Goal: Navigation & Orientation: Find specific page/section

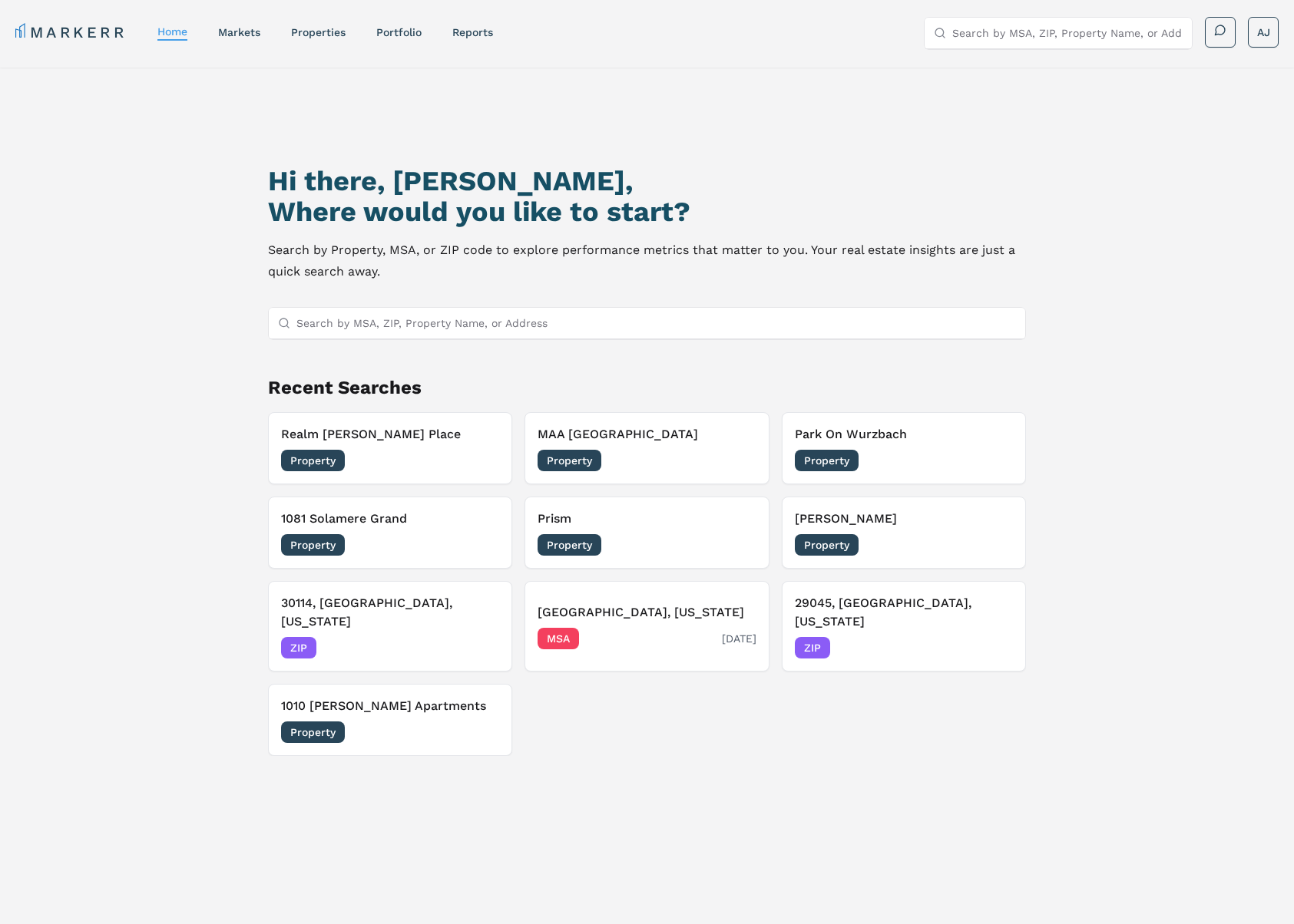
click at [626, 628] on div "MSA [DATE]" at bounding box center [647, 638] width 219 height 22
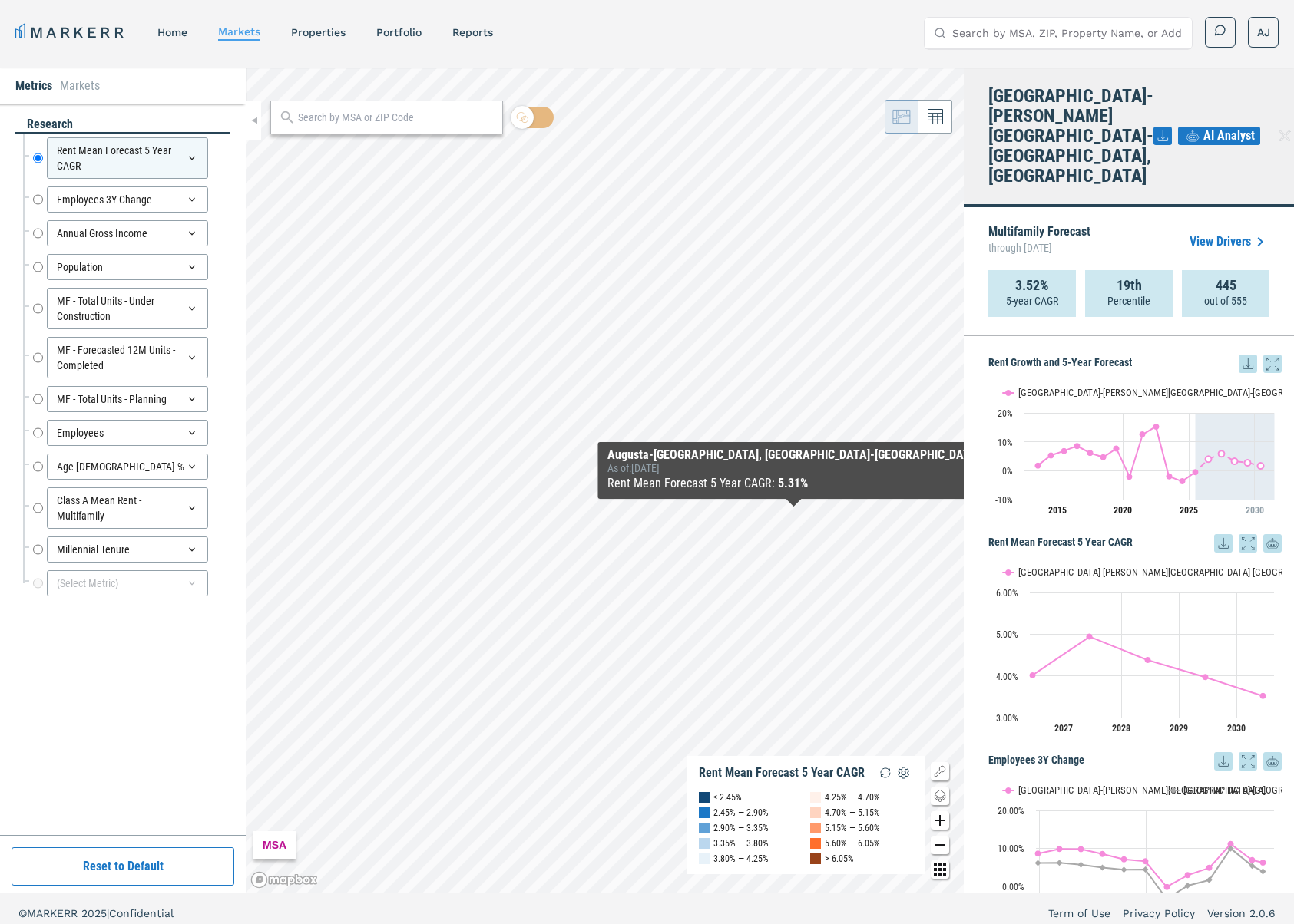
drag, startPoint x: 1017, startPoint y: 207, endPoint x: 1027, endPoint y: 207, distance: 10.0
click at [1009, 238] on span "through [DATE]" at bounding box center [1039, 248] width 102 height 20
click at [1075, 238] on span "through [DATE]" at bounding box center [1039, 248] width 102 height 20
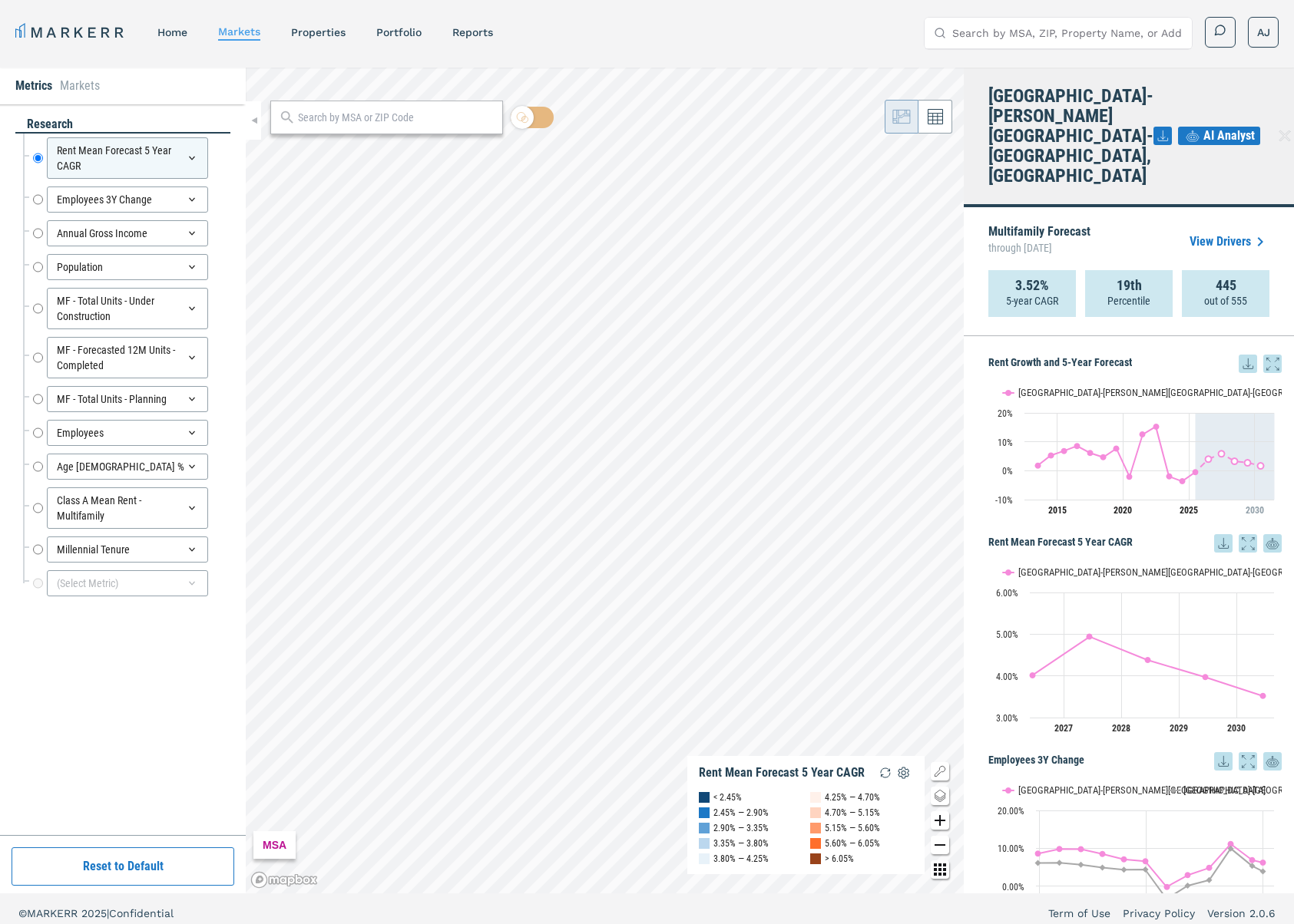
drag, startPoint x: 406, startPoint y: 34, endPoint x: 436, endPoint y: 51, distance: 34.5
click at [406, 34] on link "Portfolio" at bounding box center [399, 32] width 45 height 12
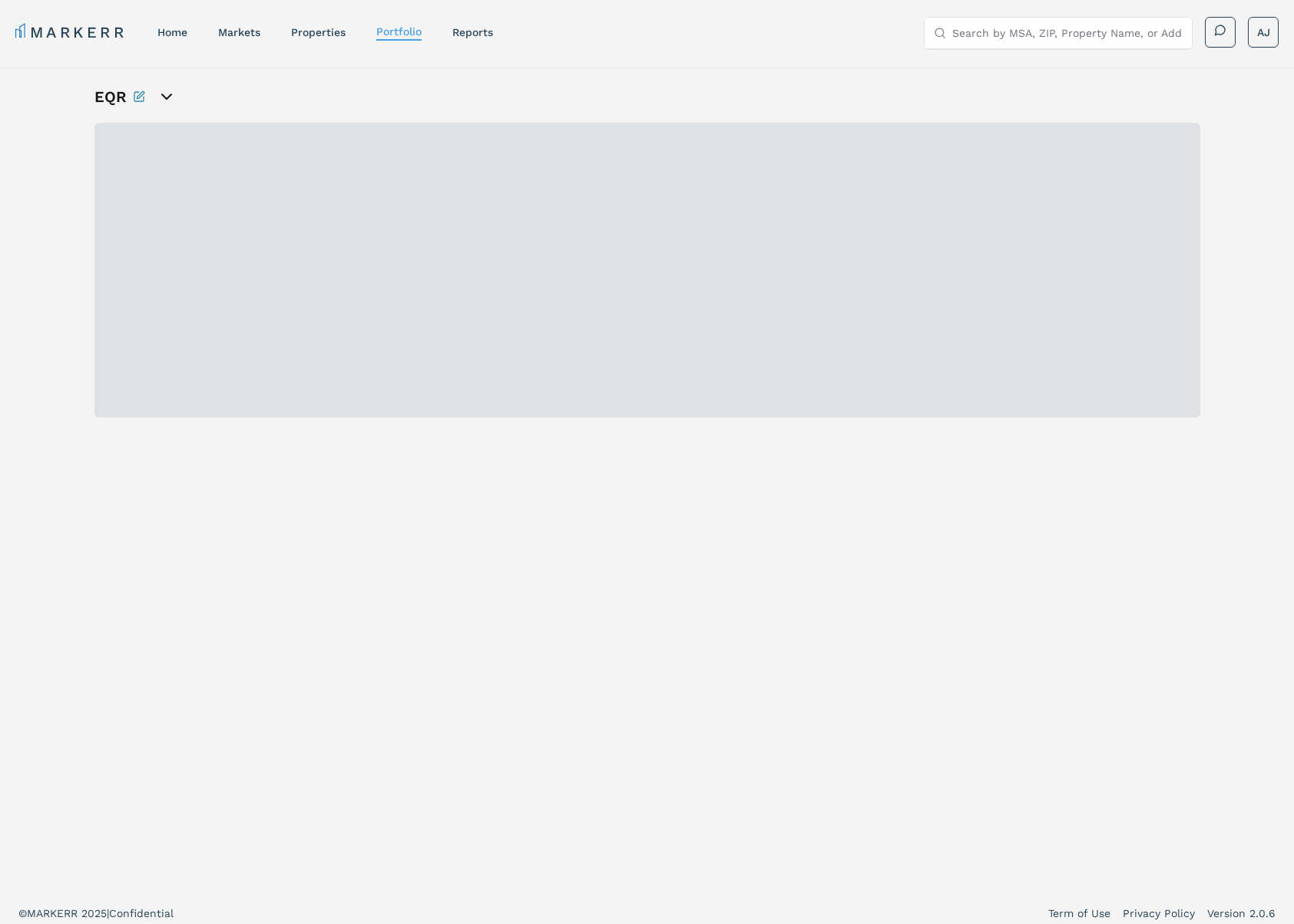
click at [163, 94] on icon "open portfolio options" at bounding box center [167, 97] width 18 height 18
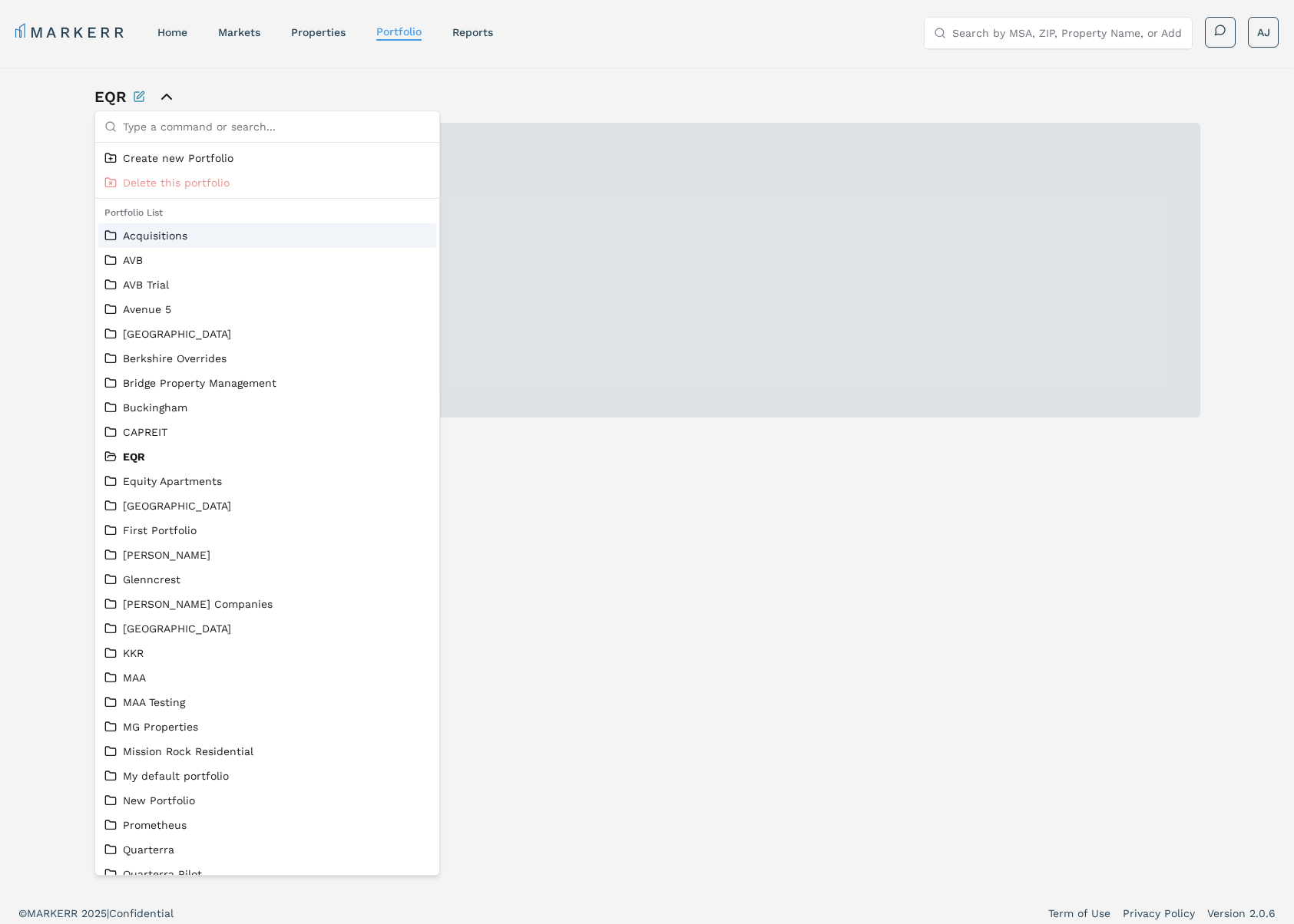
click at [182, 239] on link "Acquisitions" at bounding box center [267, 236] width 326 height 15
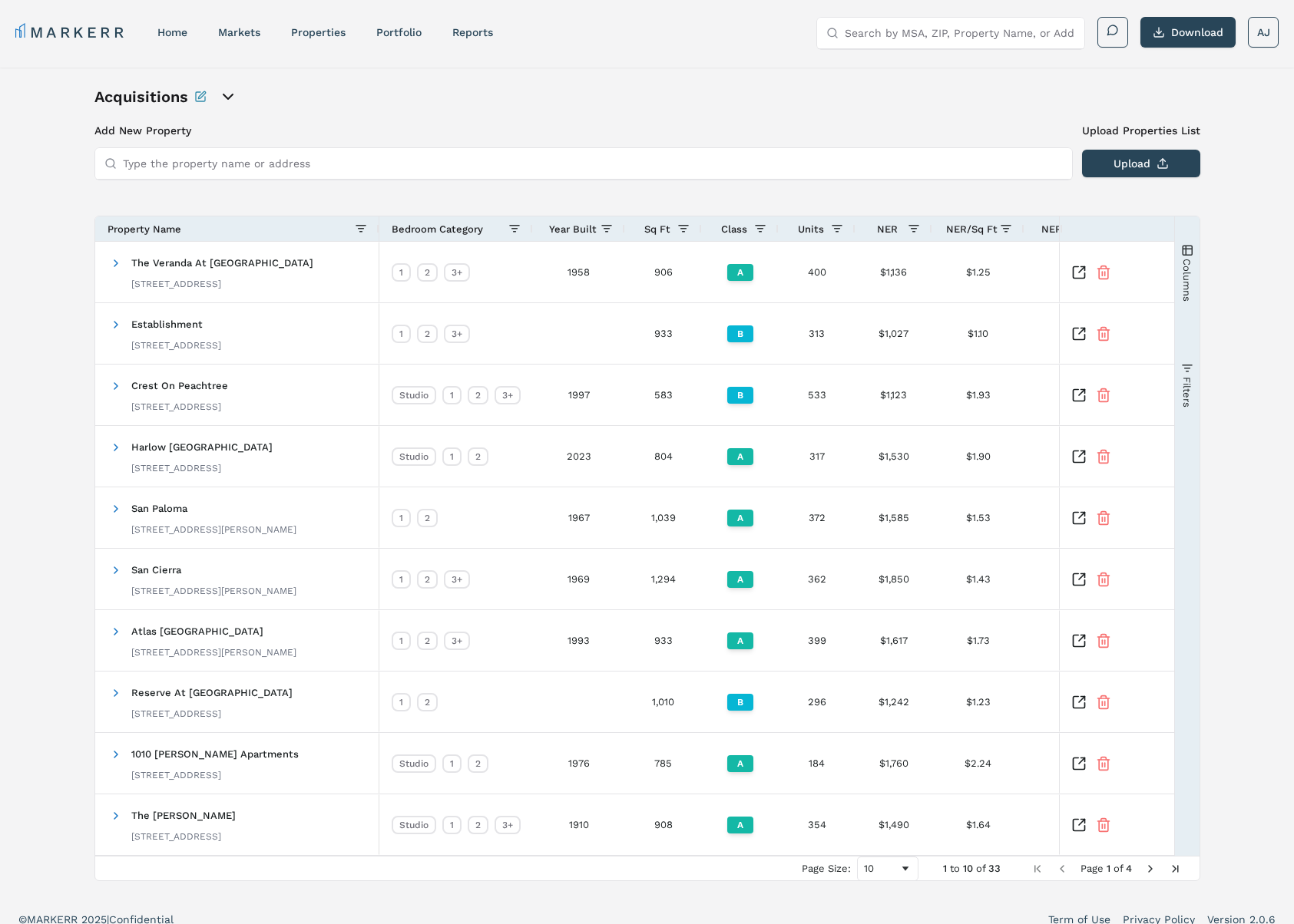
click at [230, 93] on icon "open portfolio options" at bounding box center [228, 97] width 18 height 18
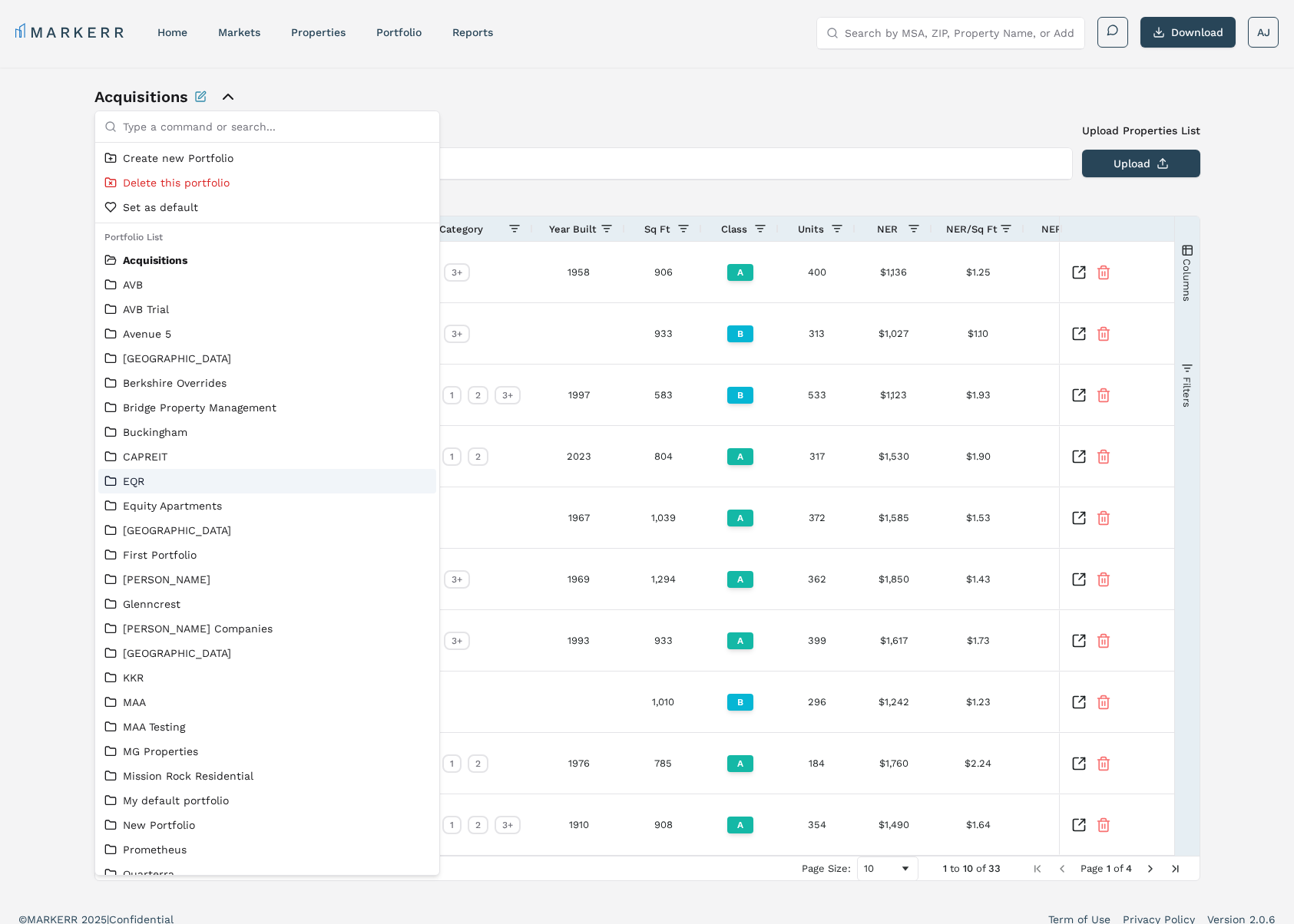
click at [154, 490] on div "EQR" at bounding box center [267, 482] width 338 height 25
click at [148, 482] on link "EQR" at bounding box center [267, 482] width 326 height 15
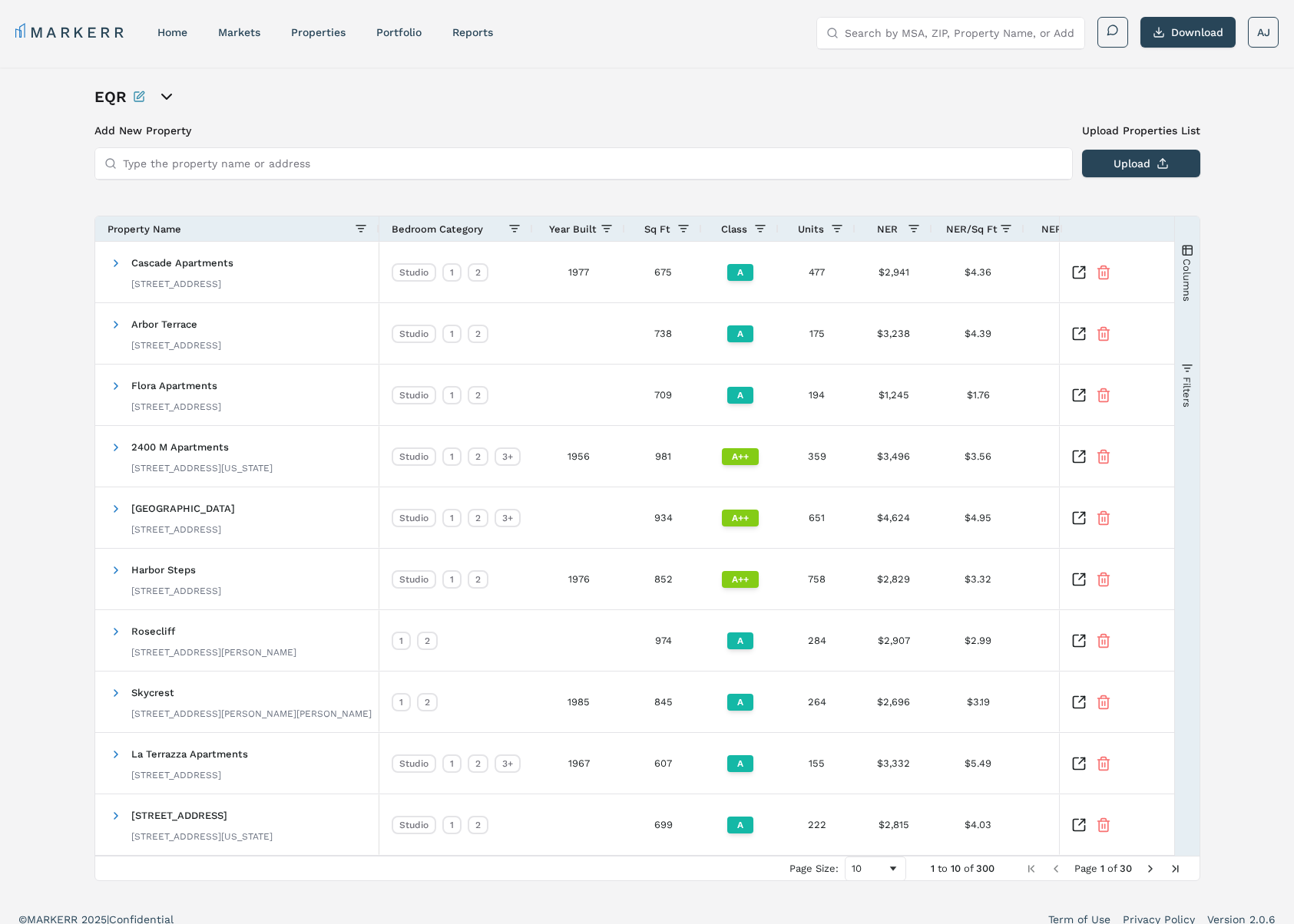
click at [574, 232] on span "Year Built" at bounding box center [573, 229] width 48 height 12
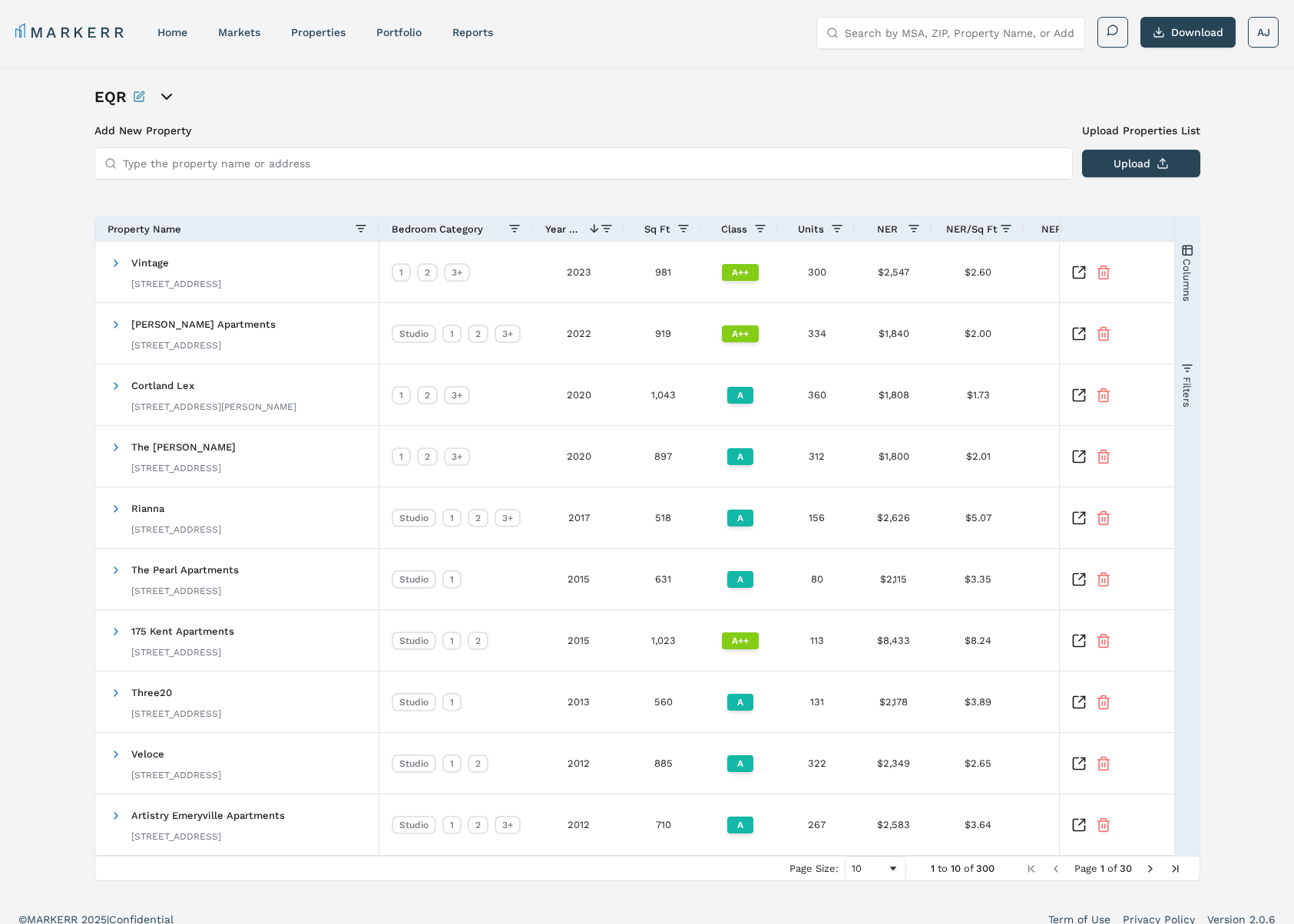
click at [575, 232] on span "Year Built" at bounding box center [564, 229] width 37 height 12
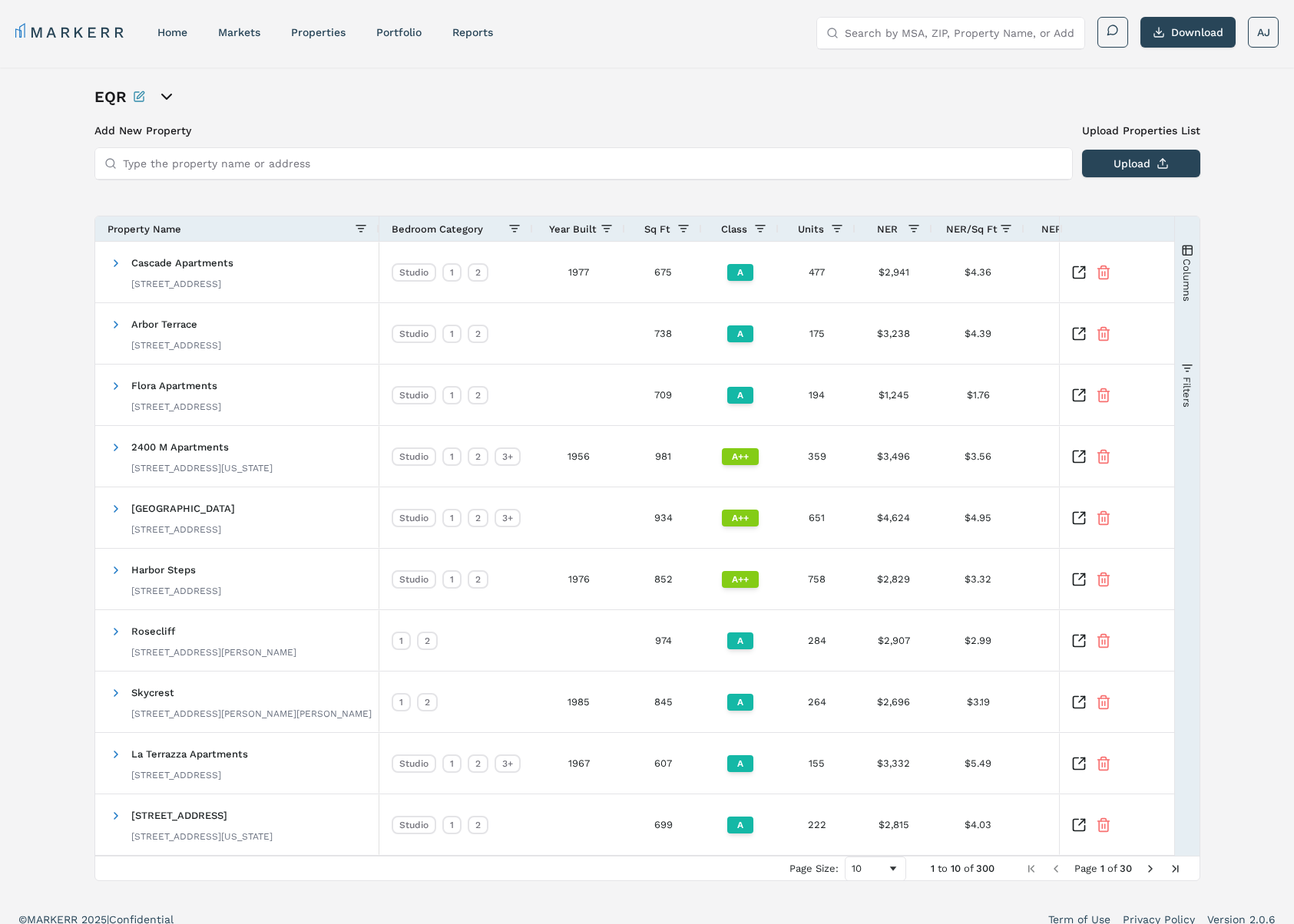
drag, startPoint x: 570, startPoint y: 232, endPoint x: 592, endPoint y: 259, distance: 34.8
click at [570, 232] on span "Year Built" at bounding box center [573, 229] width 48 height 12
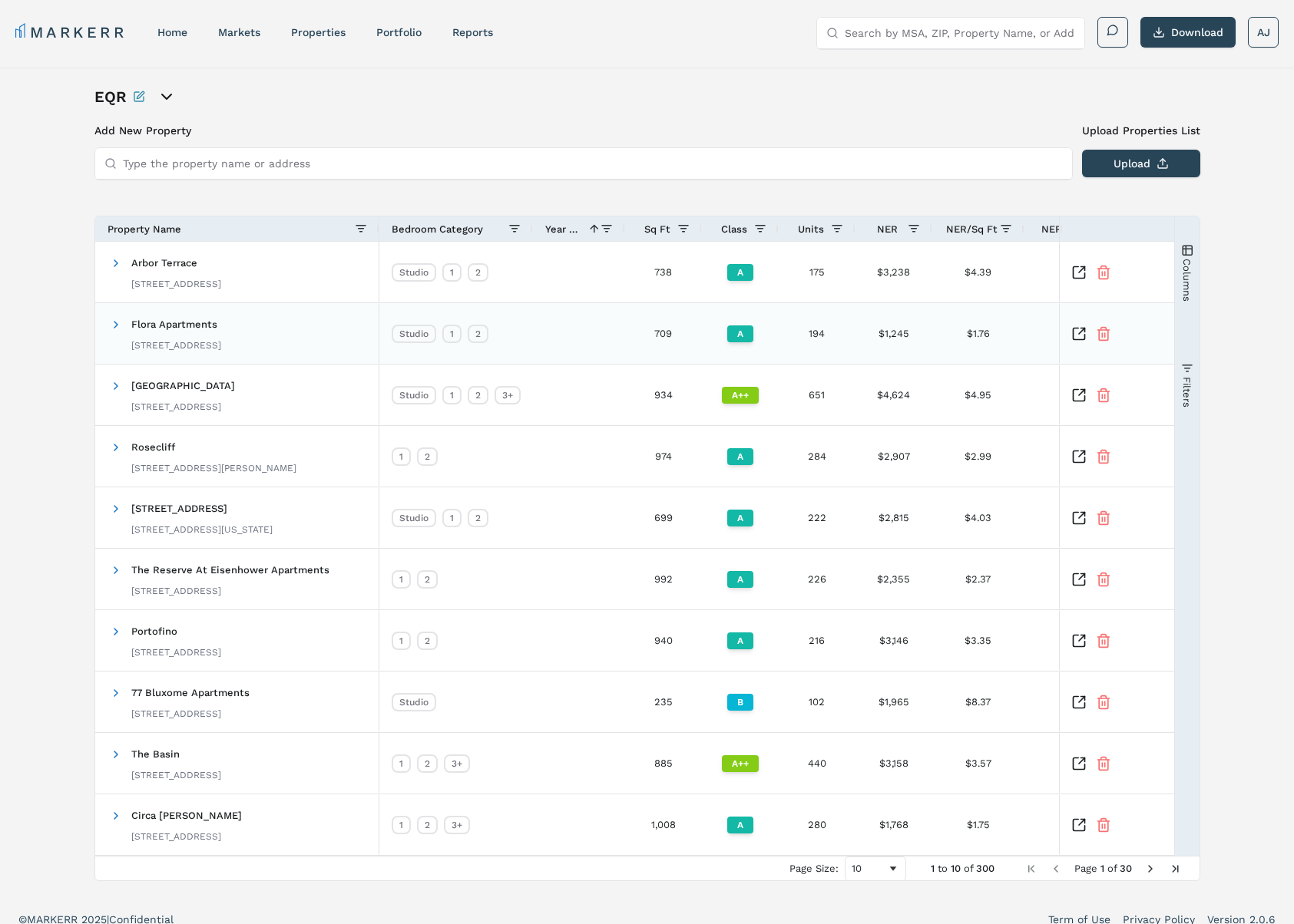
scroll to position [15, 0]
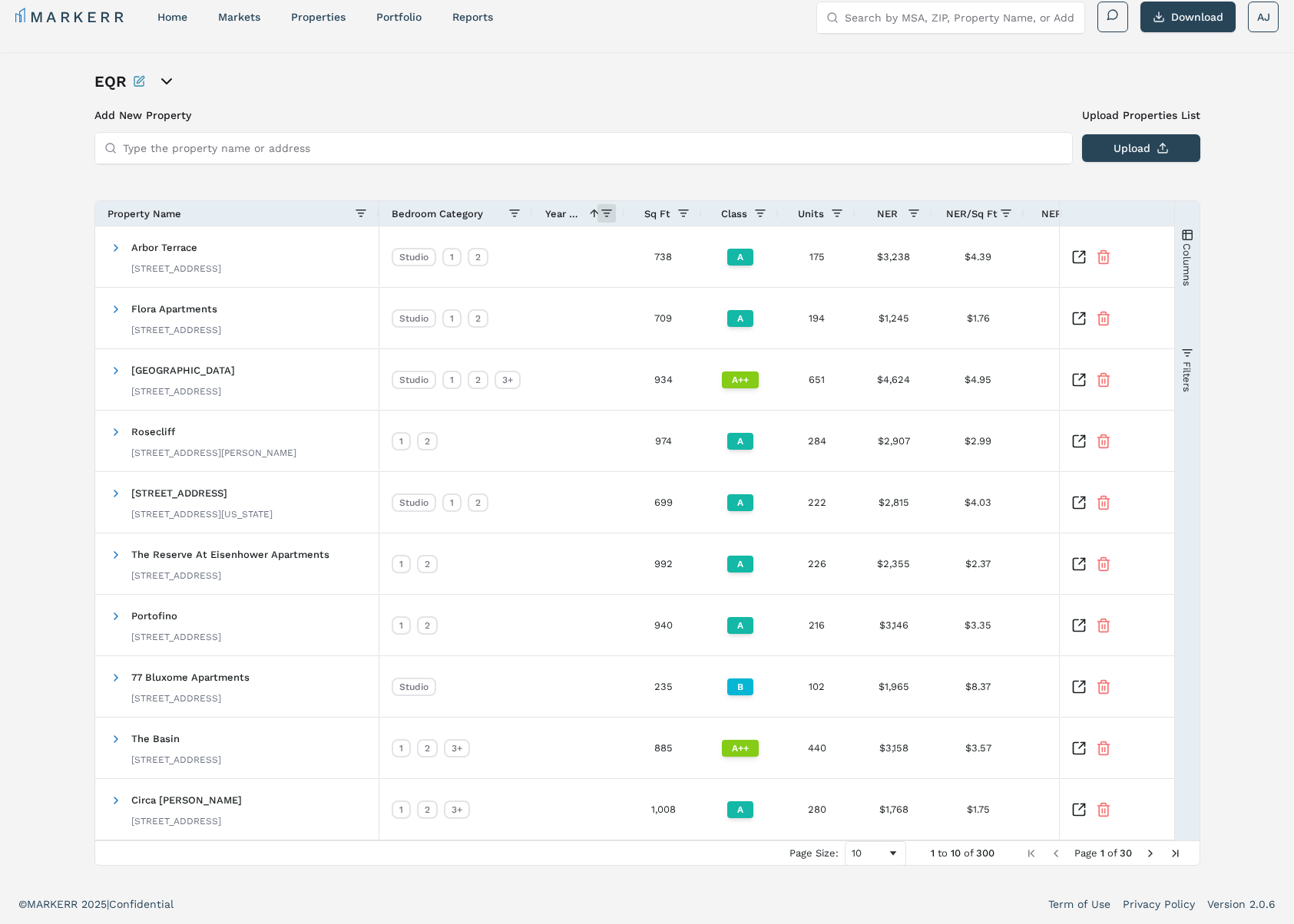
click at [605, 214] on span at bounding box center [606, 214] width 12 height 12
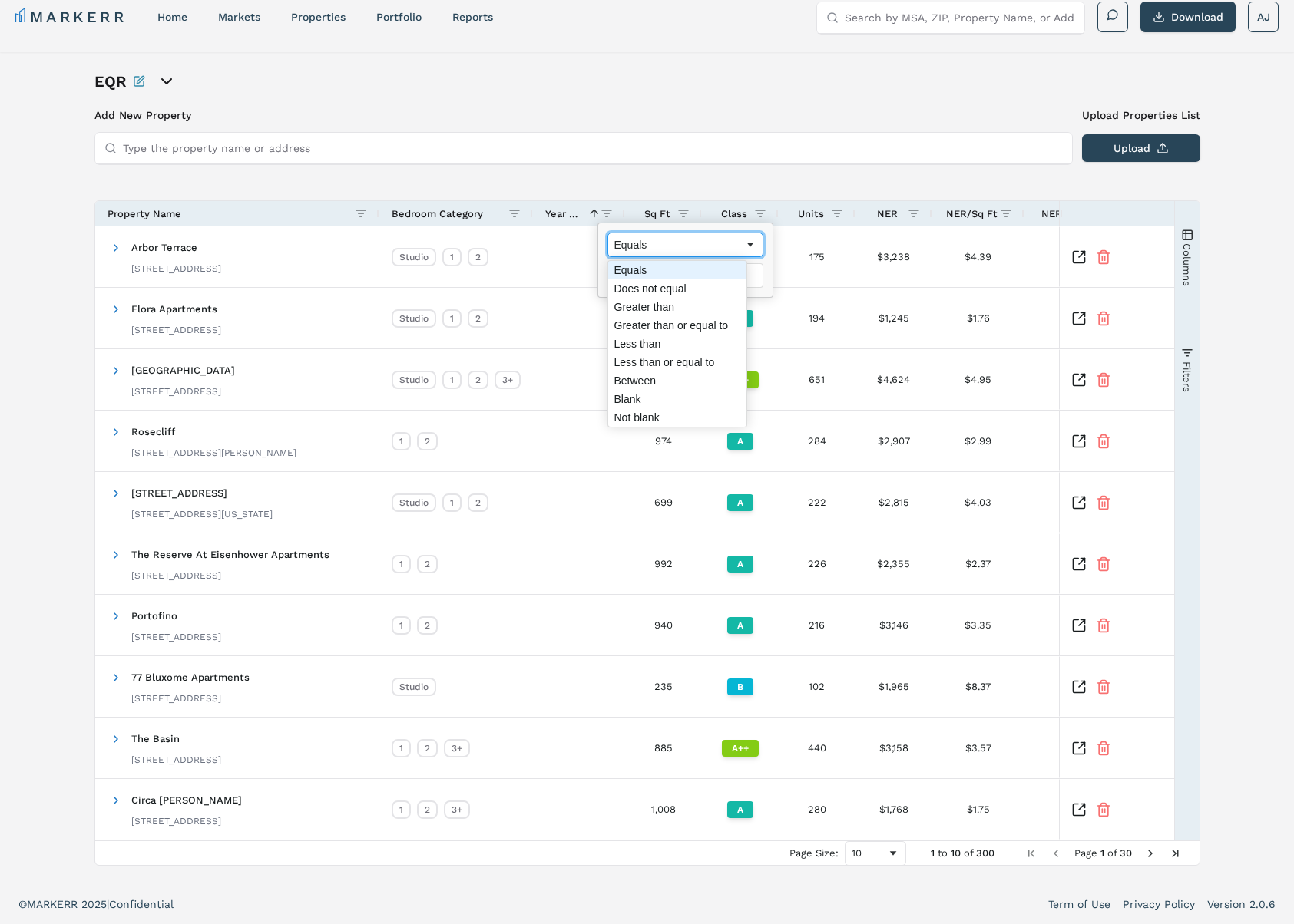
click at [637, 240] on div "Equals" at bounding box center [679, 245] width 130 height 12
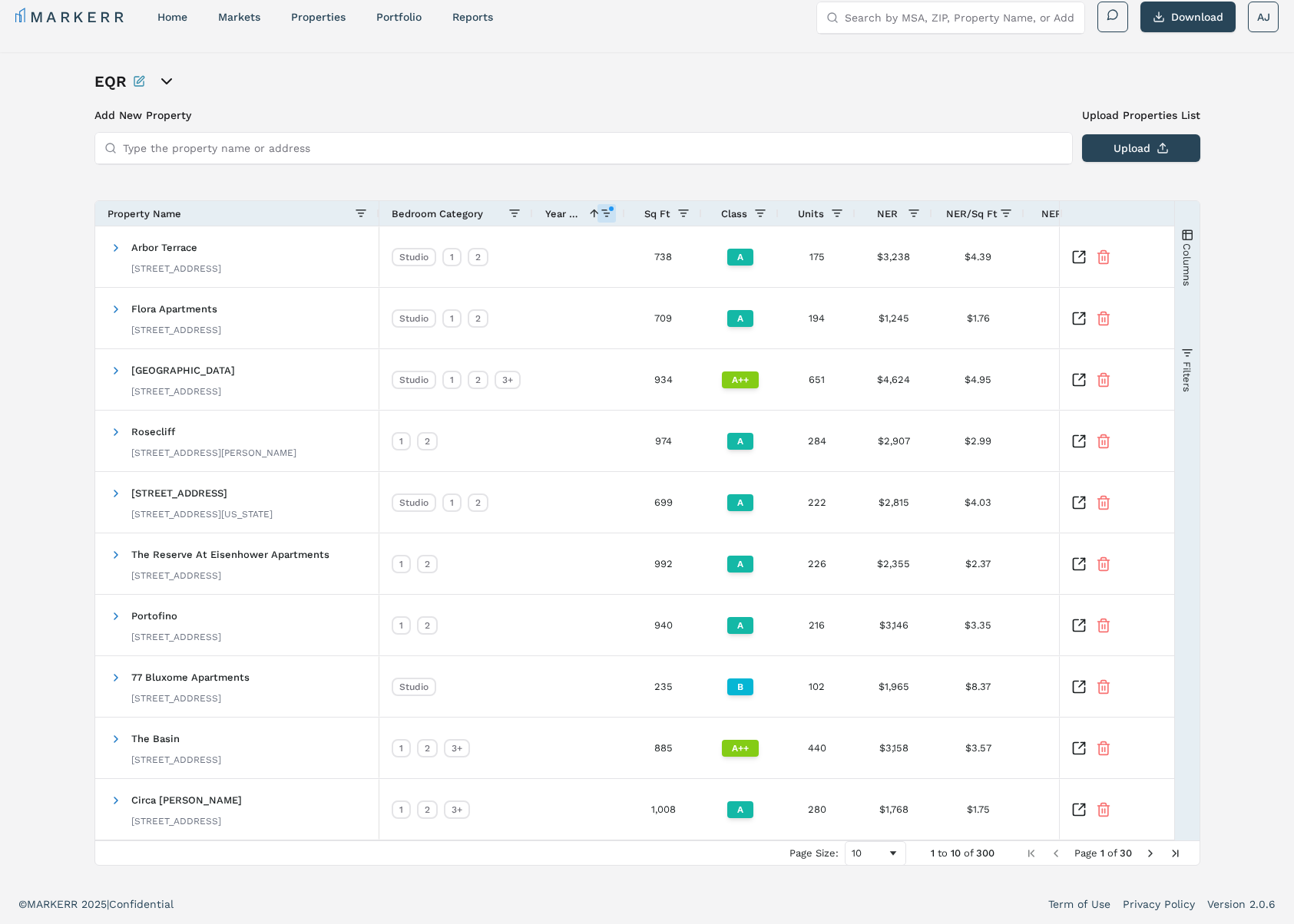
click at [642, 174] on div "Add New Property Upload Properties List Type the property name or address Uploa…" at bounding box center [647, 486] width 1106 height 758
click at [877, 855] on div "10" at bounding box center [869, 853] width 35 height 12
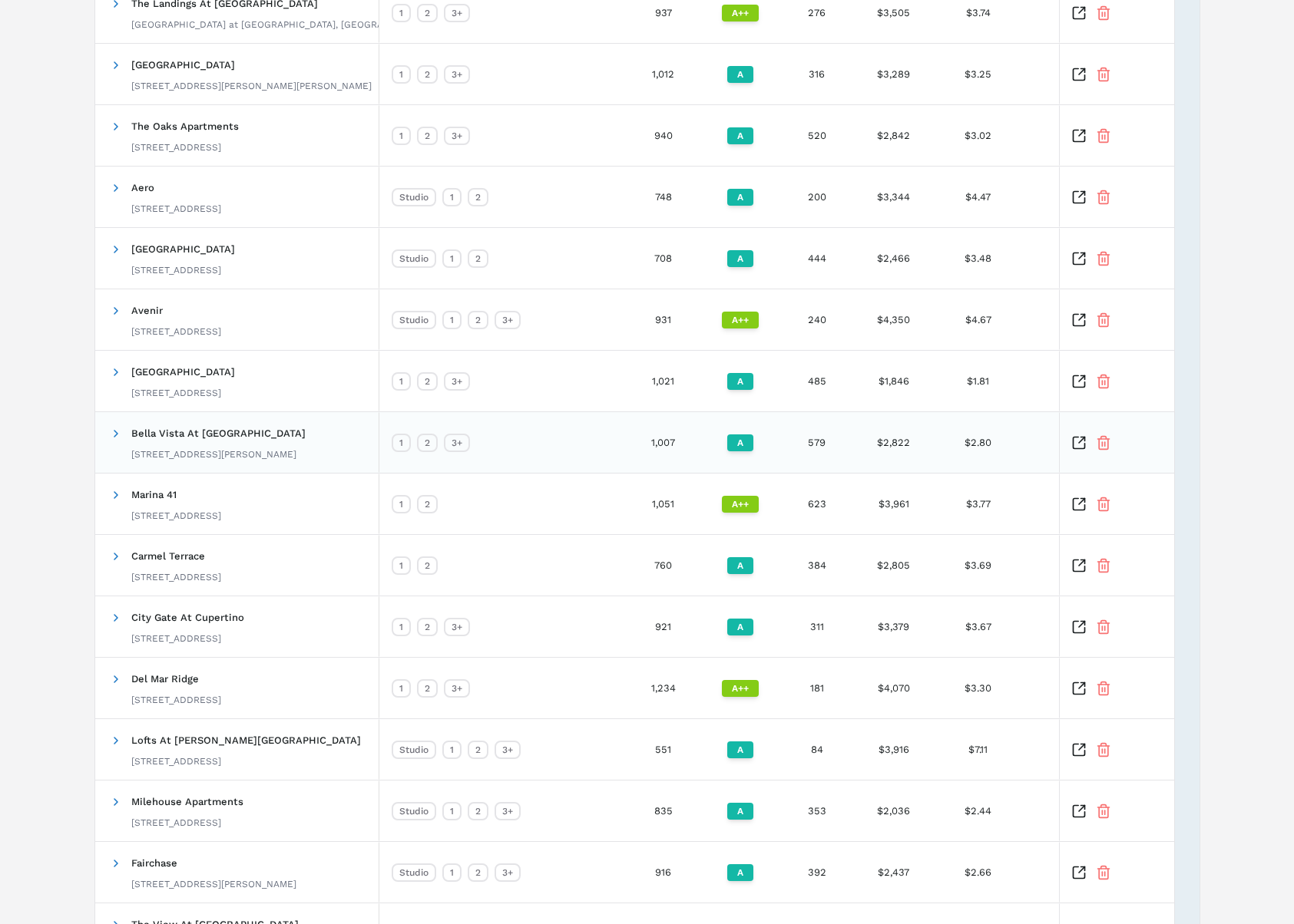
scroll to position [5542, 0]
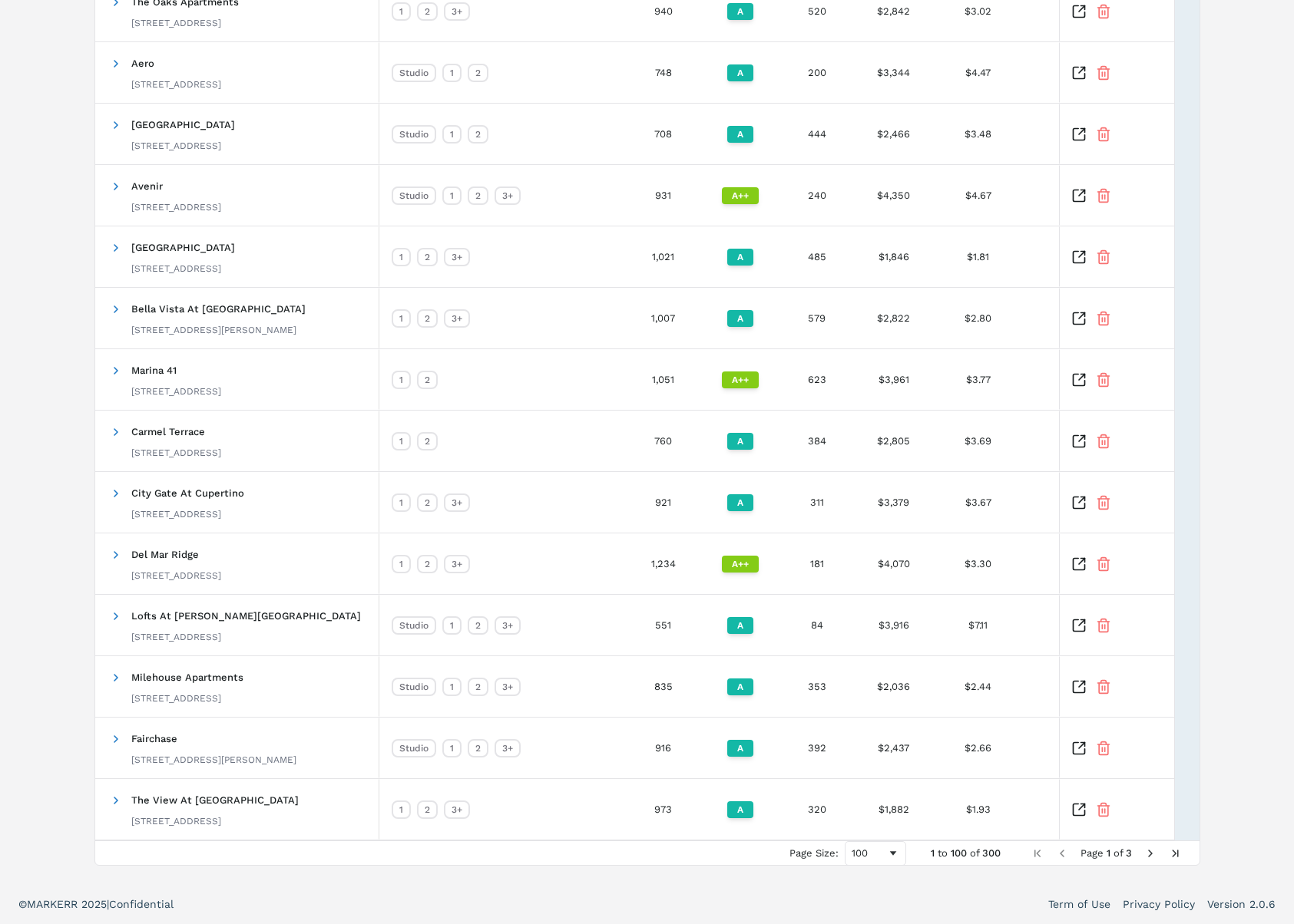
click at [1151, 856] on span "Next Page" at bounding box center [1150, 853] width 12 height 12
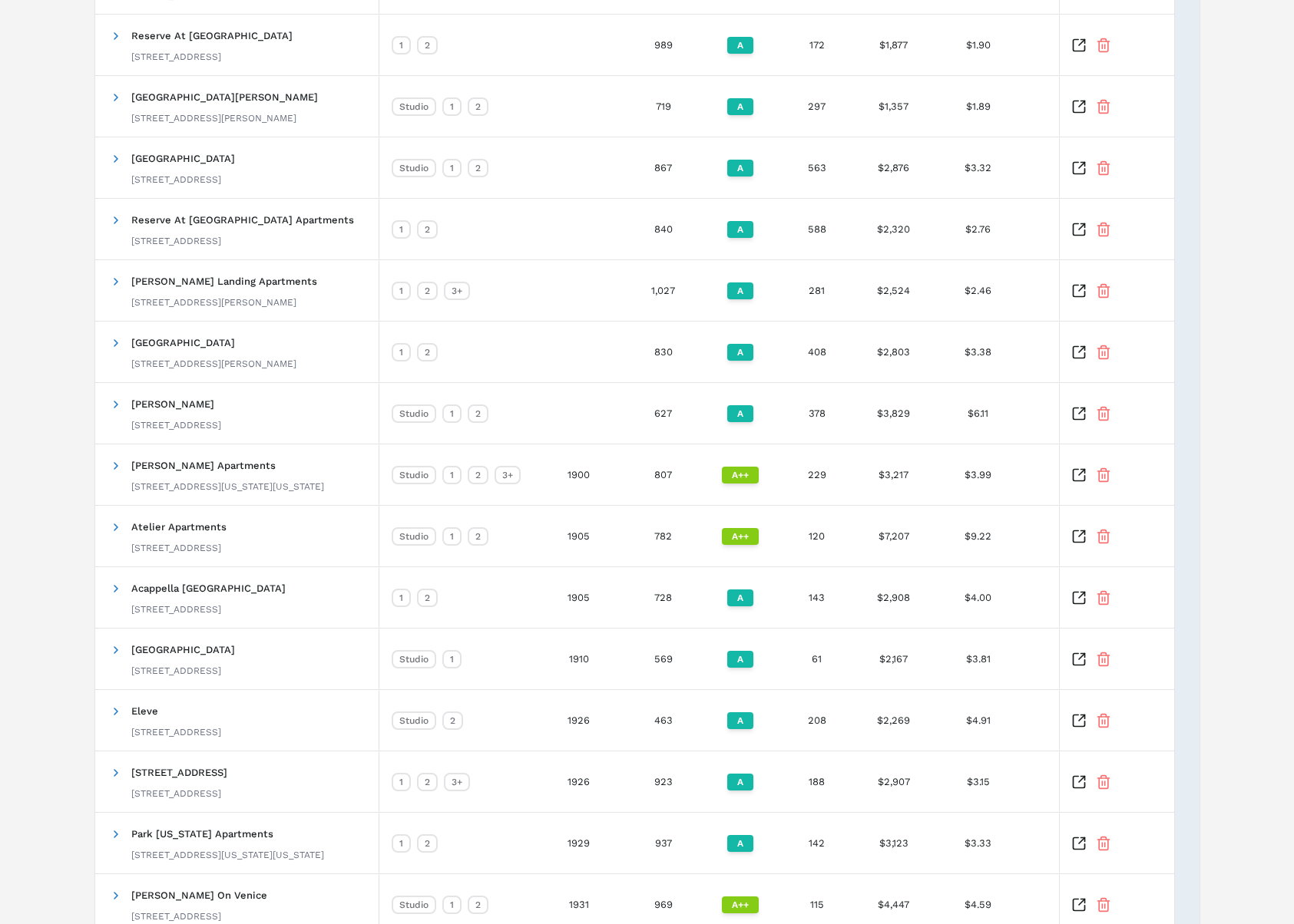
scroll to position [0, 0]
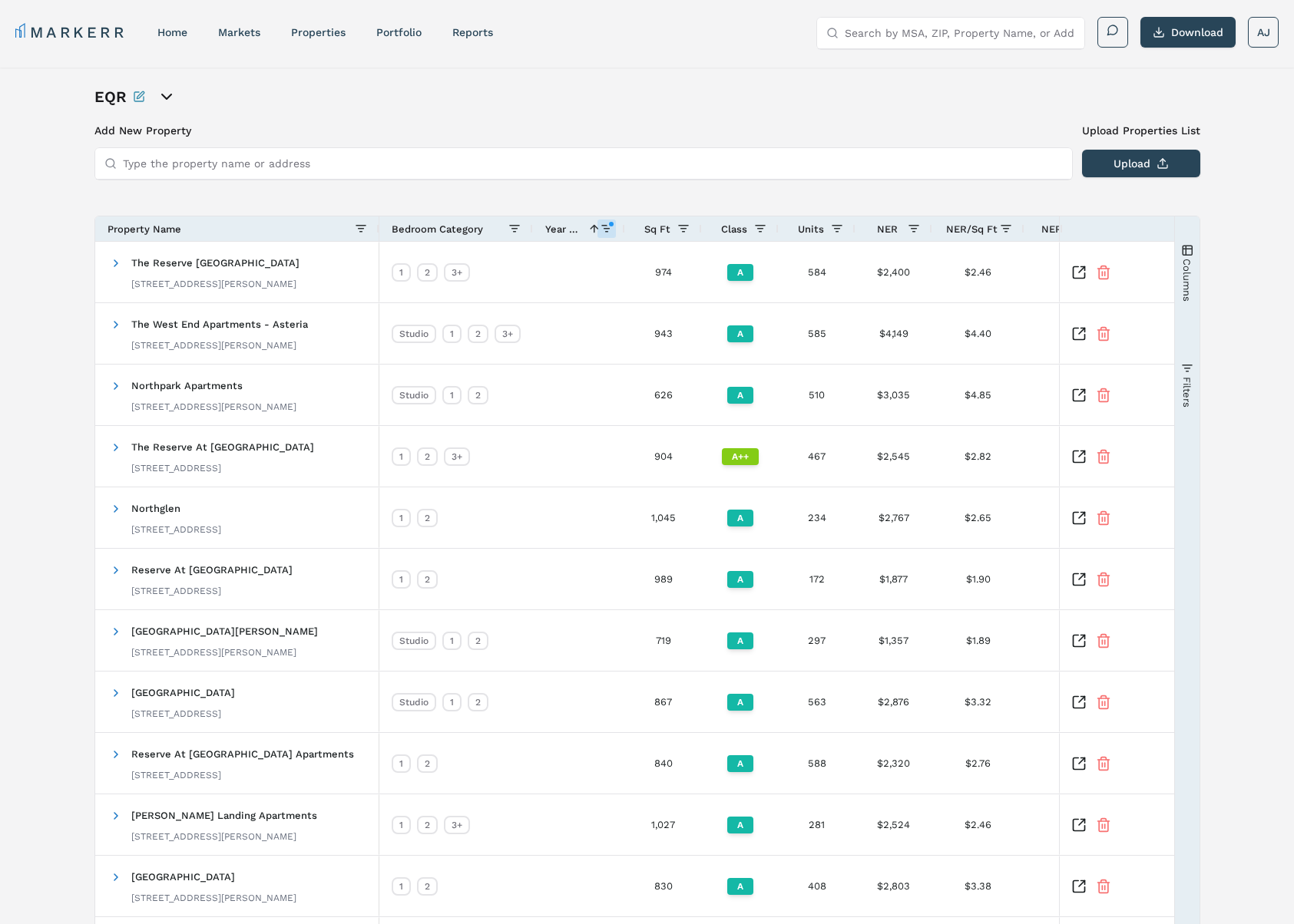
click at [612, 232] on div "Year Built 1" at bounding box center [579, 229] width 92 height 25
click at [605, 231] on span at bounding box center [606, 229] width 12 height 12
click at [596, 229] on span at bounding box center [594, 229] width 12 height 12
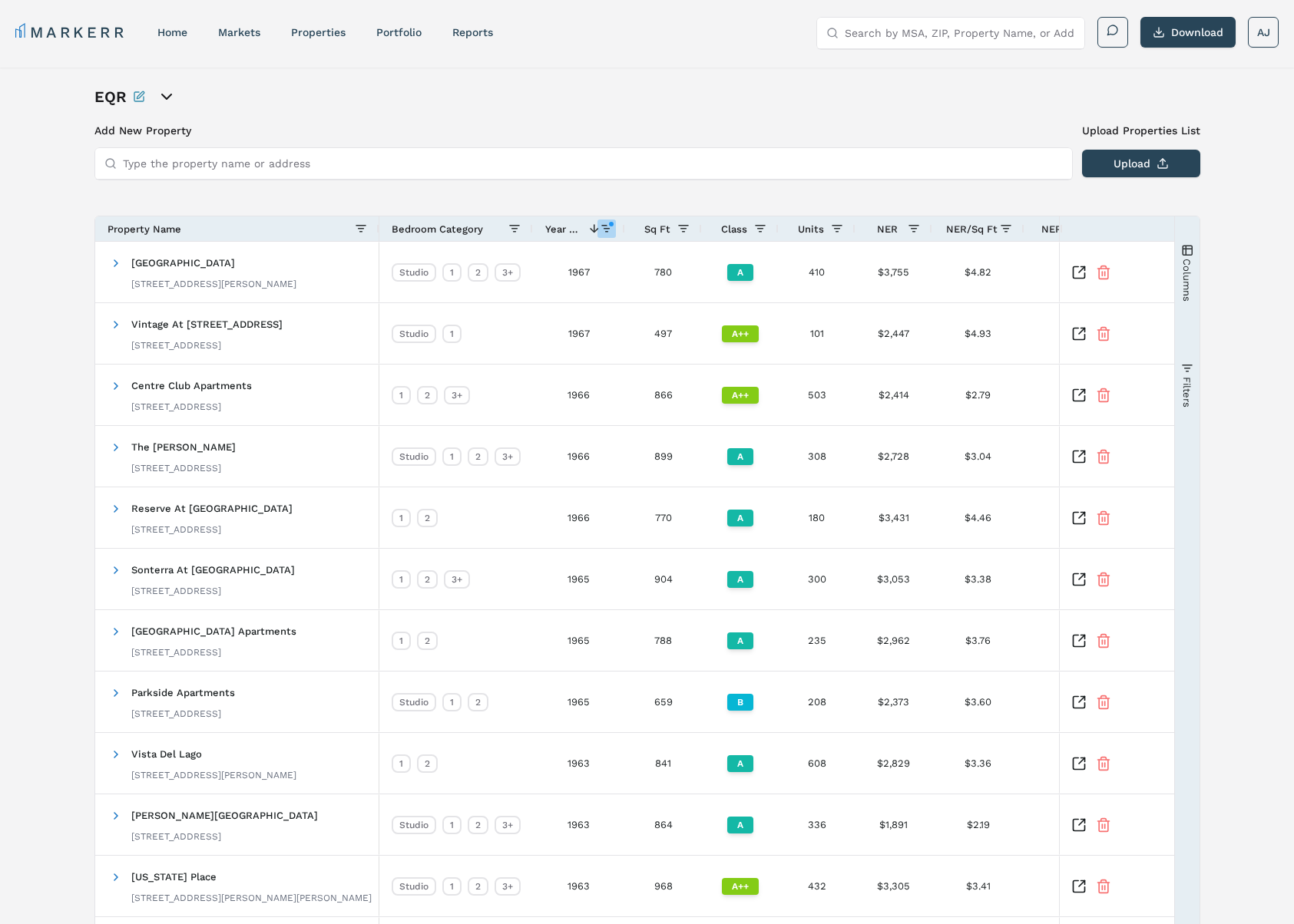
click at [606, 230] on span at bounding box center [606, 229] width 12 height 12
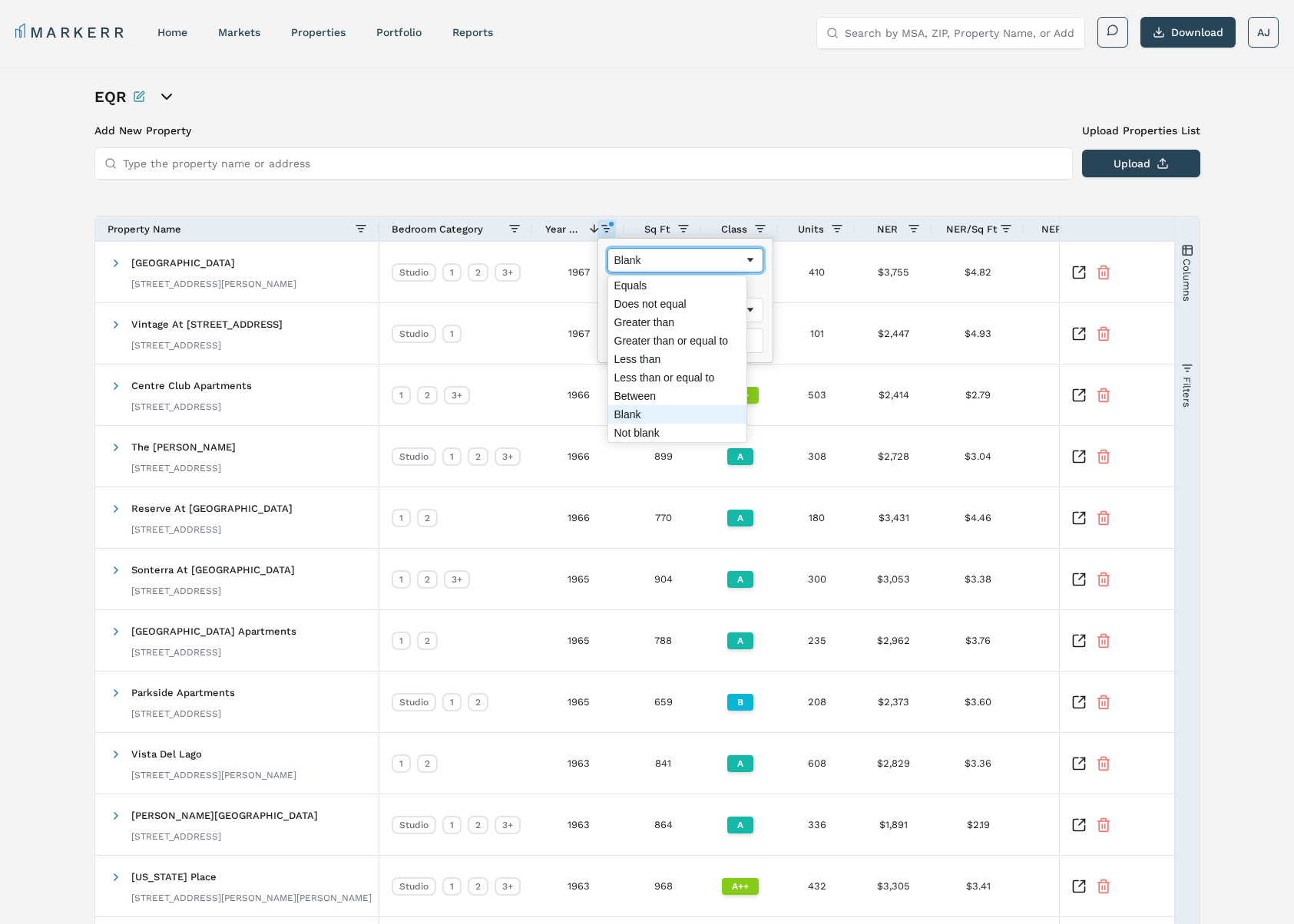
click at [649, 260] on div "Blank" at bounding box center [679, 260] width 130 height 12
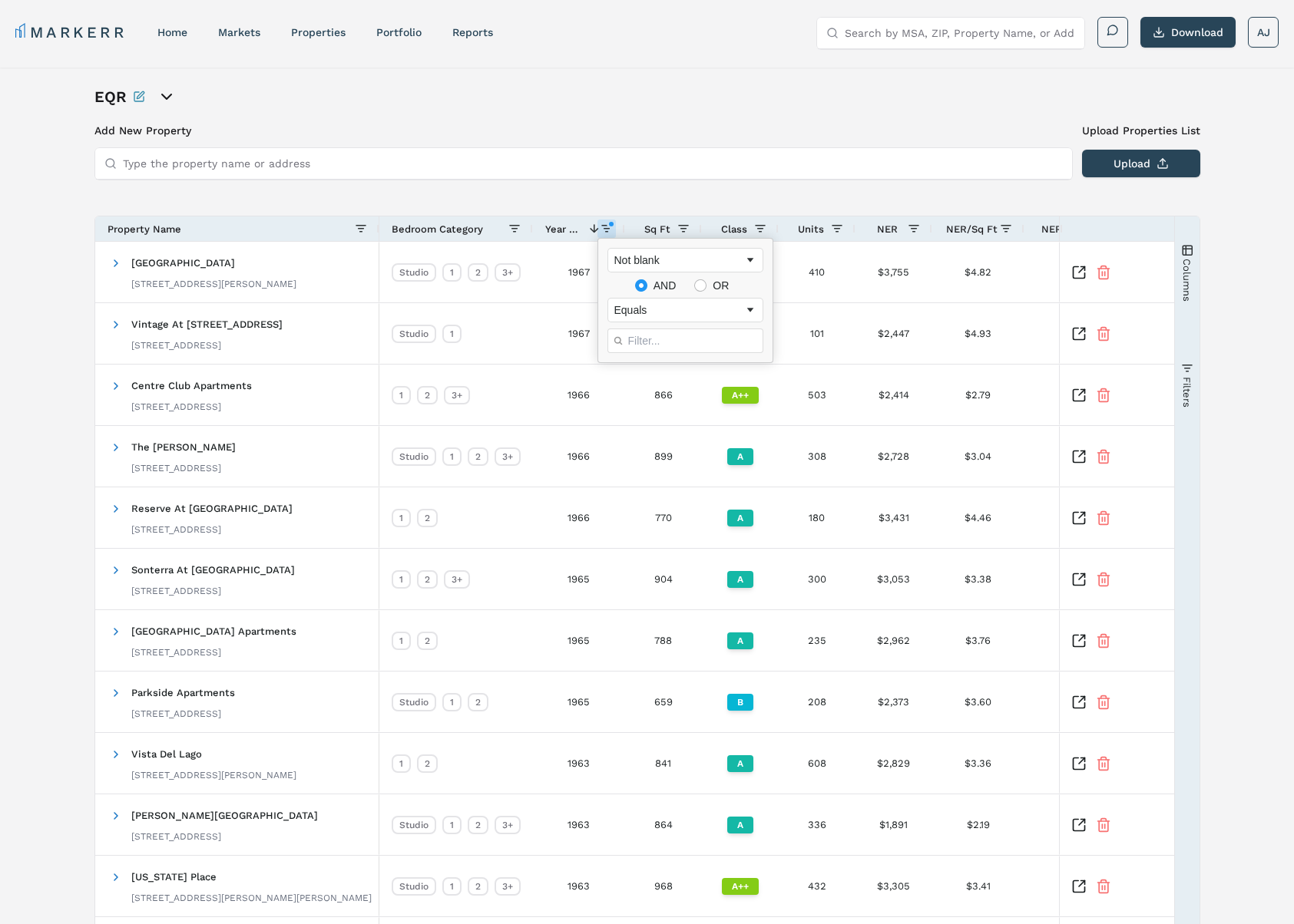
drag, startPoint x: 640, startPoint y: 200, endPoint x: 672, endPoint y: 211, distance: 33.8
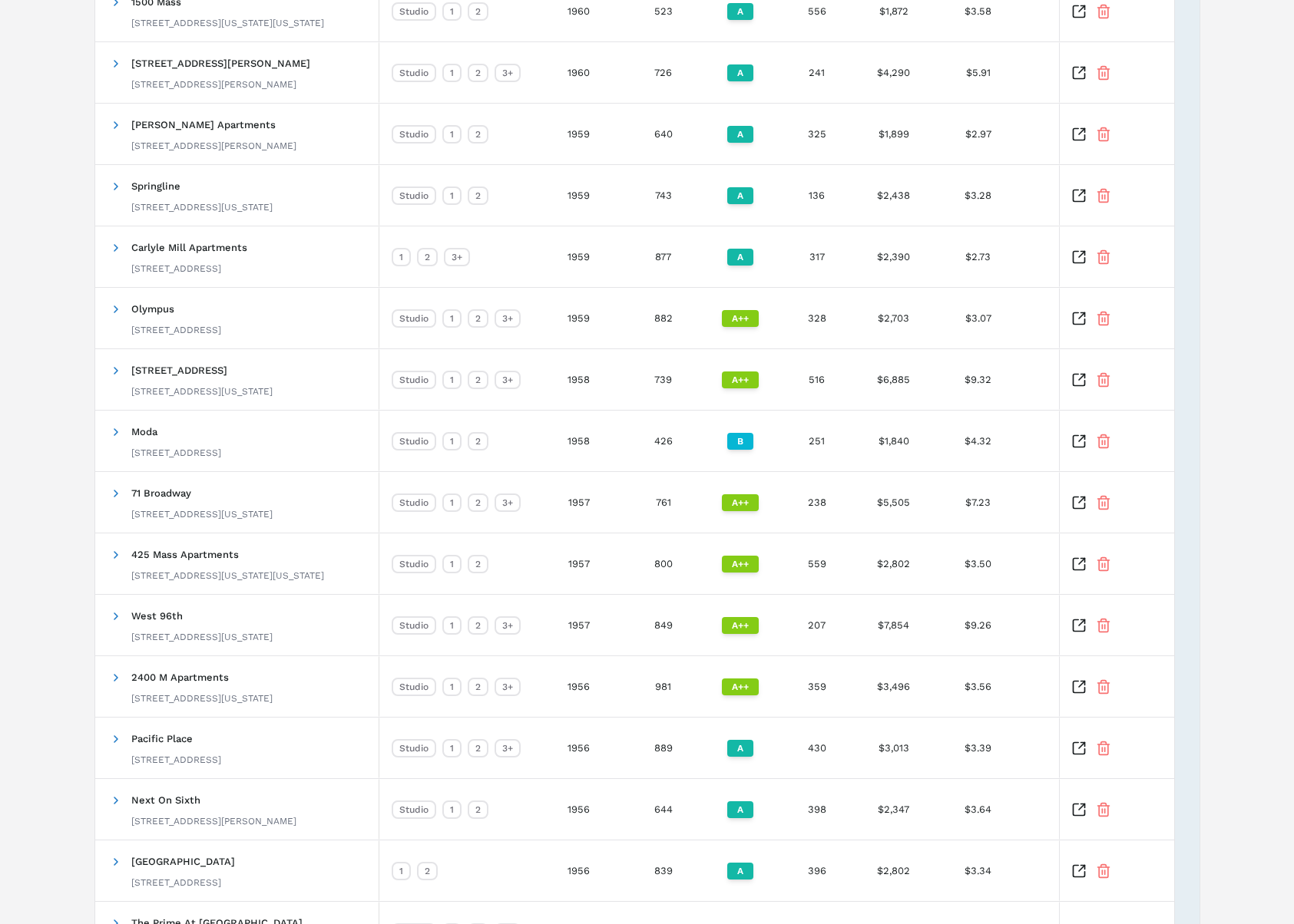
scroll to position [1573, 0]
